Goal: Information Seeking & Learning: Learn about a topic

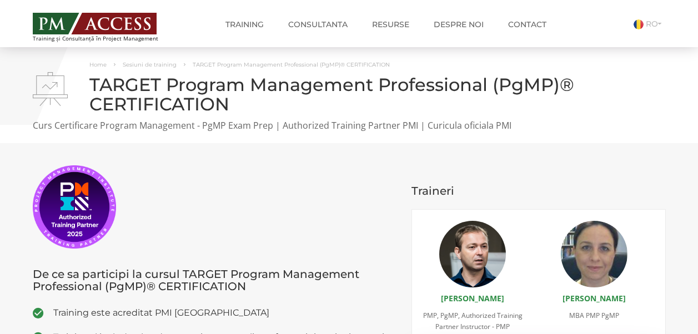
click at [561, 178] on div "Traineri NARCISS POPESCU PMP, PgMP, Authorized Training Partner Instructor - PM…" at bounding box center [538, 279] width 271 height 228
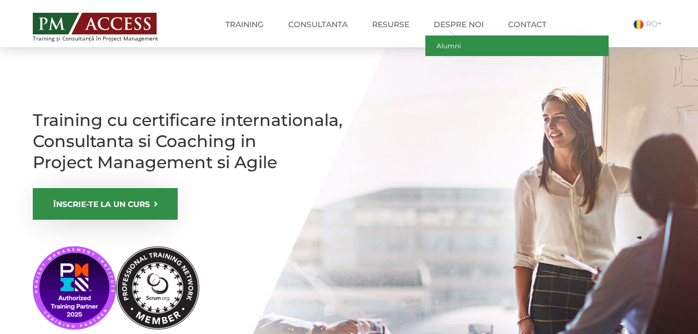
click at [445, 47] on link "Alumni" at bounding box center [516, 46] width 183 height 21
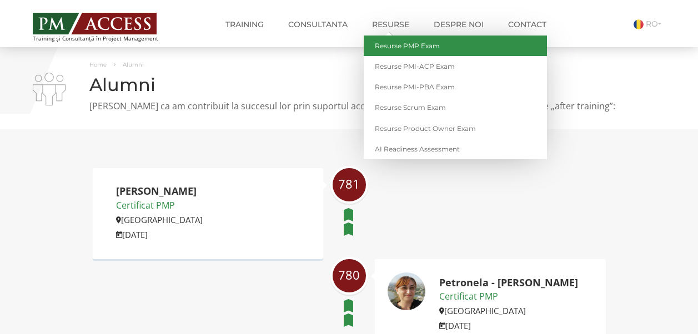
click at [383, 49] on link "Resurse PMP Exam" at bounding box center [455, 46] width 183 height 21
click at [392, 51] on link "Resurse PMP Exam" at bounding box center [455, 46] width 183 height 21
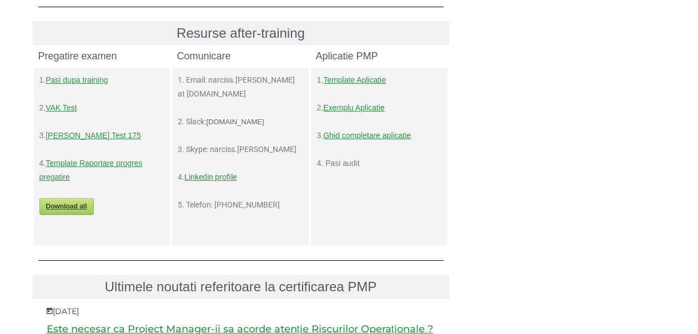
scroll to position [584, 0]
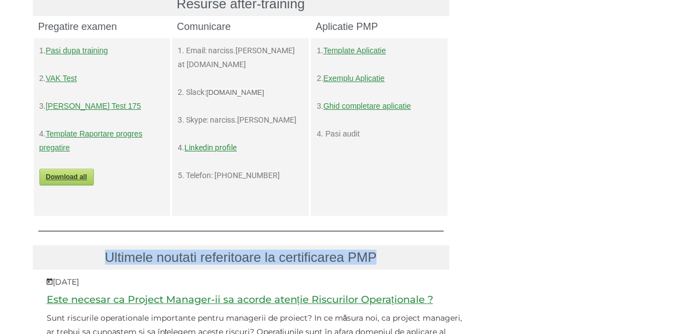
drag, startPoint x: 380, startPoint y: 258, endPoint x: 102, endPoint y: 256, distance: 278.1
click at [102, 256] on h3 "Ultimele noutati referitoare la certificarea PMP" at bounding box center [240, 257] width 405 height 13
copy h3 "Ultimele noutati referitoare la certificarea PMP"
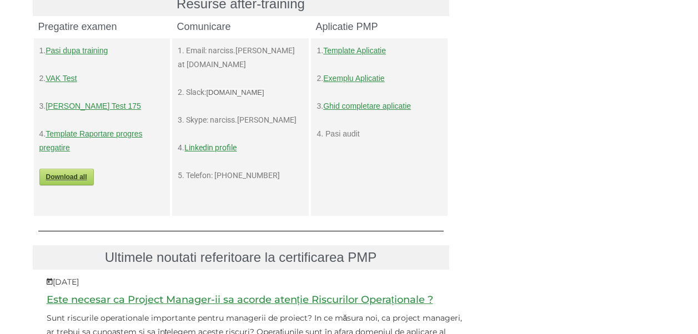
click at [555, 157] on div "Resurse training Teste Slide-uri Alte materiale 1. Test Integration 2. Test Sco…" at bounding box center [348, 182] width 649 height 1283
click at [573, 225] on div "Resurse training Teste Slide-uri Alte materiale 1. Test Integration 2. Test Sco…" at bounding box center [348, 182] width 649 height 1283
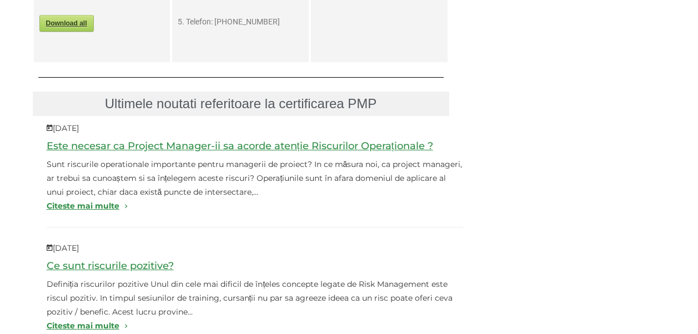
scroll to position [762, 0]
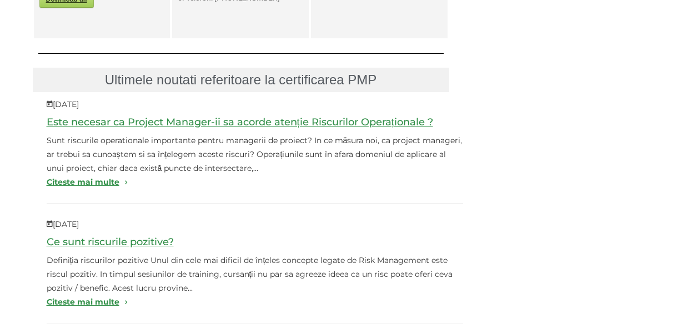
click at [354, 208] on article "31 August 2023 Este necesar ca Project Manager-ii sa acorde atenție Riscurilor …" at bounding box center [255, 158] width 416 height 120
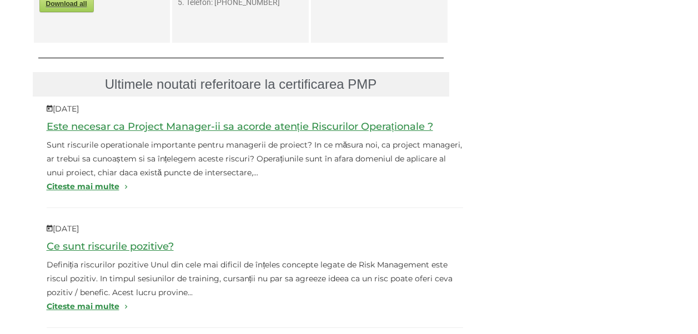
click at [587, 94] on div "Resurse training Teste Slide-uri Alte materiale 1. Test Integration 2. Test Sco…" at bounding box center [348, 9] width 649 height 1283
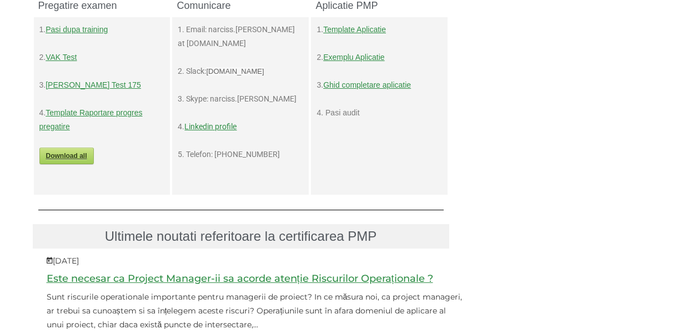
scroll to position [606, 0]
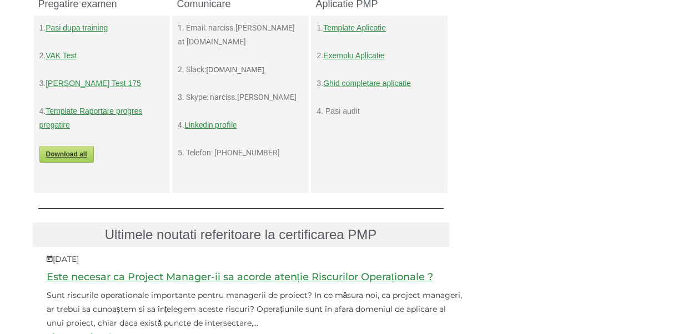
click at [506, 220] on div "Resurse training Teste Slide-uri Alte materiale 1. Test Integration 2. Test Sco…" at bounding box center [348, 159] width 649 height 1283
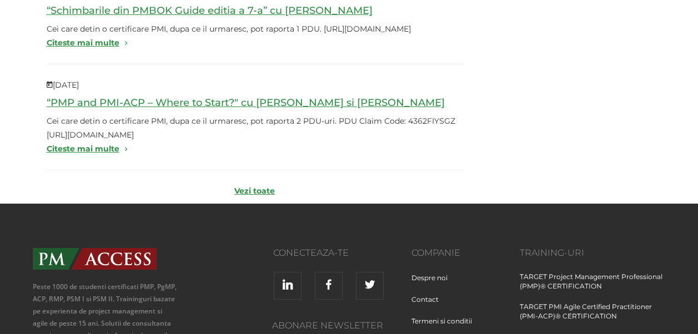
scroll to position [1191, 0]
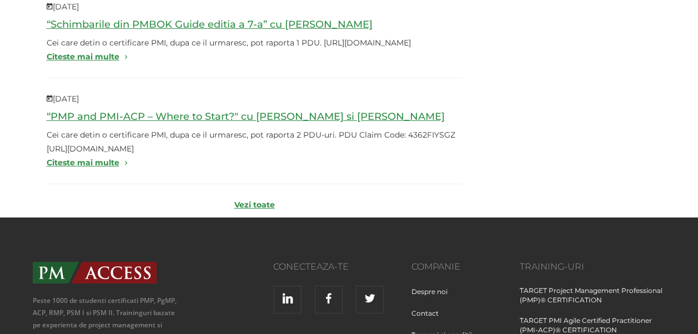
click at [256, 210] on link "Vezi toate" at bounding box center [254, 205] width 41 height 10
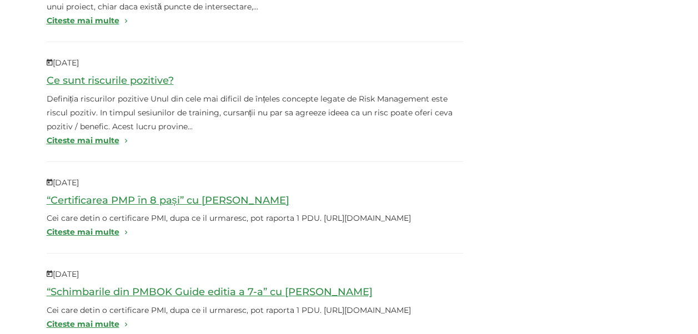
scroll to position [943, 0]
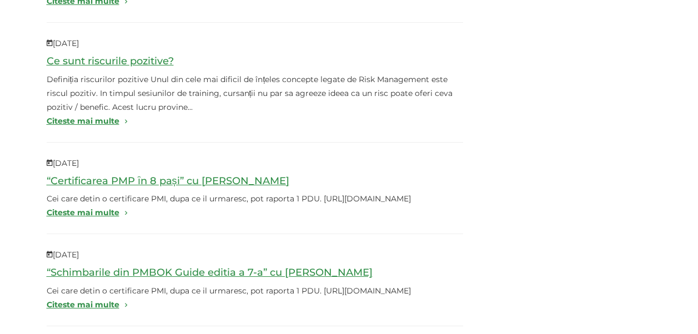
click at [459, 153] on article "[DATE] sunt riscurile pozitive? Definiția riscurilor pozitive Unul din cele mai…" at bounding box center [255, 97] width 416 height 120
